Goal: Communication & Community: Answer question/provide support

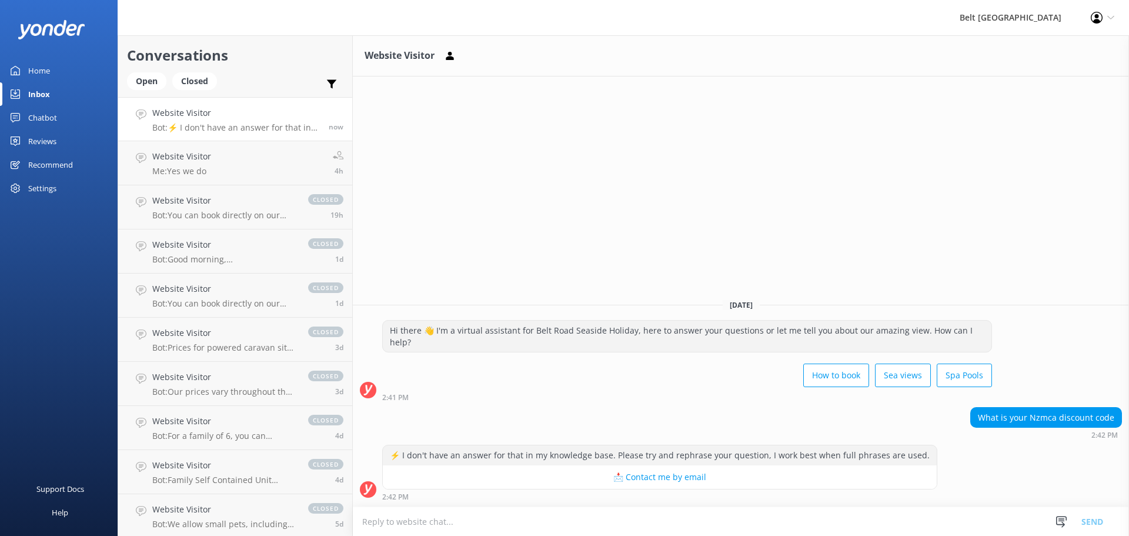
click at [621, 520] on textarea at bounding box center [741, 521] width 777 height 29
type textarea "H"
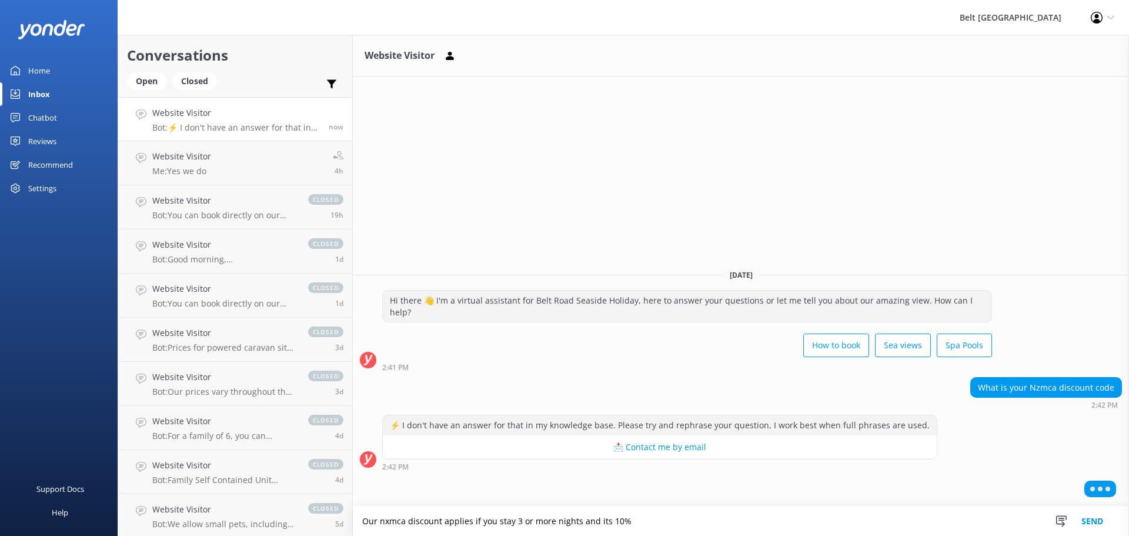
click at [387, 519] on textarea "Our nxmca discount applies if you stay 3 or more nights and its 10%" at bounding box center [741, 521] width 777 height 29
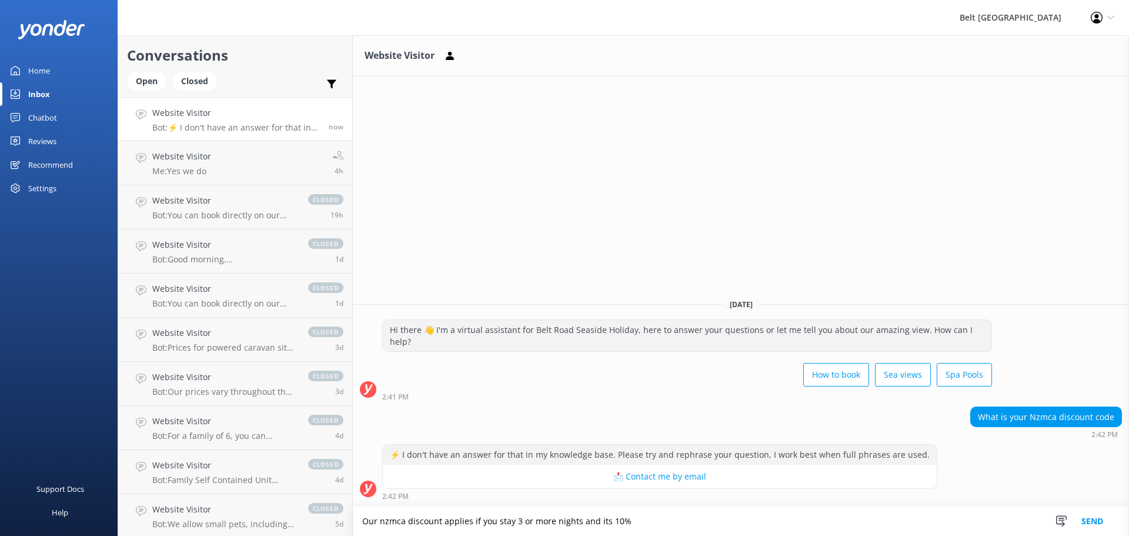
type textarea "Our nzmca discount applies if you stay 3 or more nights and its 10%"
click at [1087, 521] on button "Send" at bounding box center [1093, 521] width 44 height 29
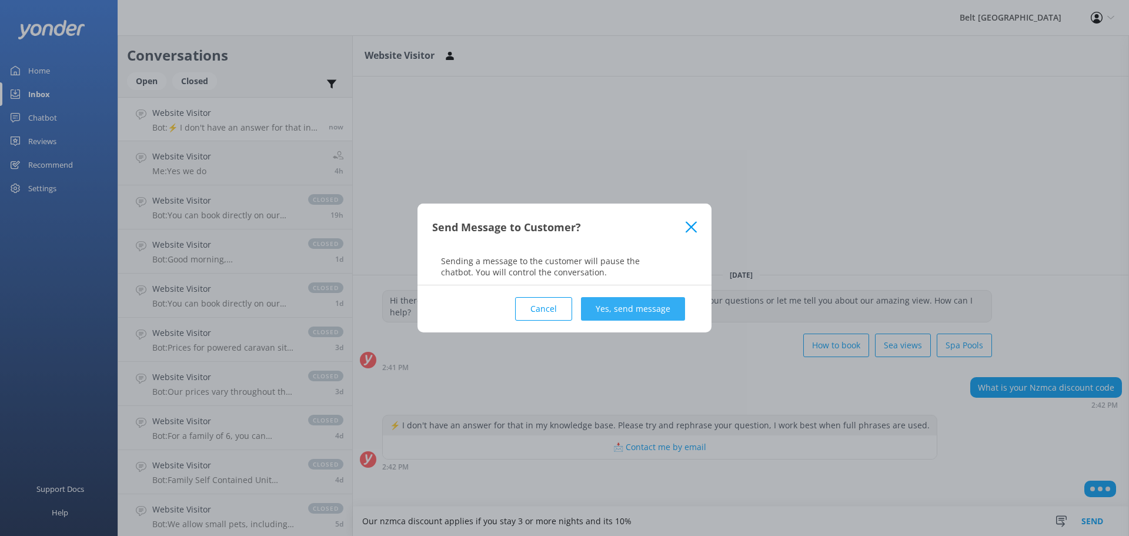
click at [638, 304] on button "Yes, send message" at bounding box center [633, 309] width 104 height 24
